Goal: Transaction & Acquisition: Obtain resource

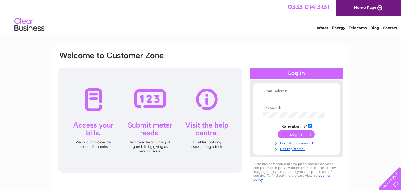
click at [272, 99] on input "text" at bounding box center [294, 98] width 62 height 7
type input "[EMAIL_ADDRESS][DOMAIN_NAME]"
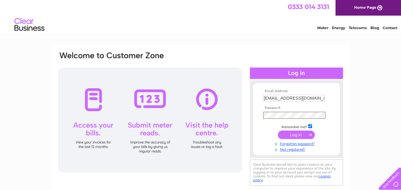
click at [278, 131] on input "submit" at bounding box center [296, 135] width 37 height 8
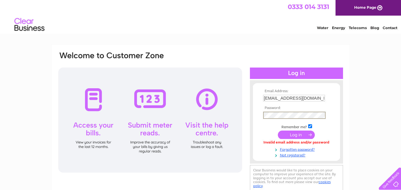
click at [278, 131] on input "submit" at bounding box center [296, 135] width 37 height 8
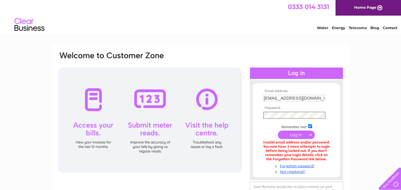
click at [290, 133] on input "submit" at bounding box center [296, 135] width 37 height 8
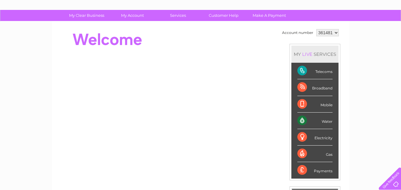
scroll to position [17, 0]
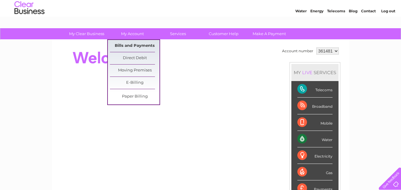
click at [134, 44] on link "Bills and Payments" at bounding box center [135, 46] width 50 height 12
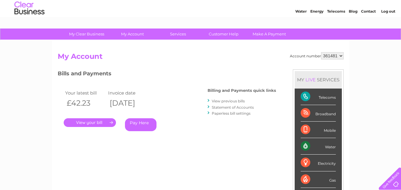
scroll to position [30, 0]
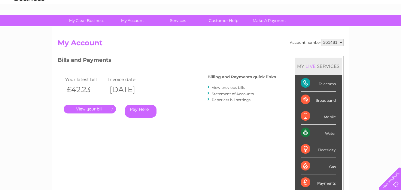
click at [218, 87] on link "View previous bills" at bounding box center [228, 87] width 33 height 5
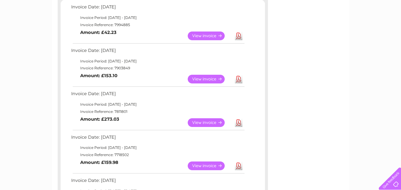
scroll to position [120, 0]
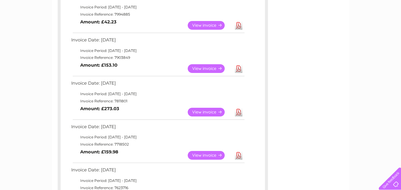
click at [240, 154] on link "Download" at bounding box center [239, 155] width 8 height 9
click at [239, 112] on link "Download" at bounding box center [239, 112] width 8 height 9
click at [238, 69] on link "Download" at bounding box center [239, 68] width 8 height 9
click at [239, 26] on link "Download" at bounding box center [239, 25] width 8 height 9
